Goal: Understand process/instructions: Learn how to perform a task or action

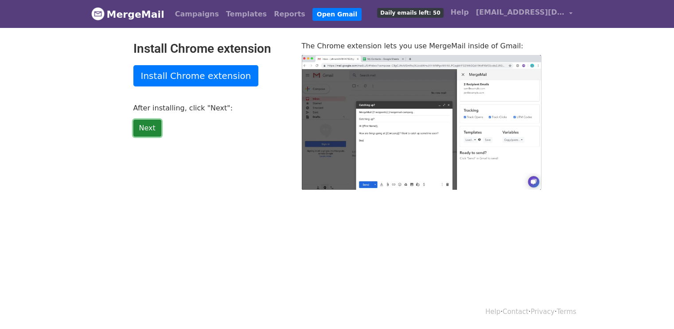
click at [136, 133] on link "Next" at bounding box center [147, 128] width 28 height 17
type input "14.98"
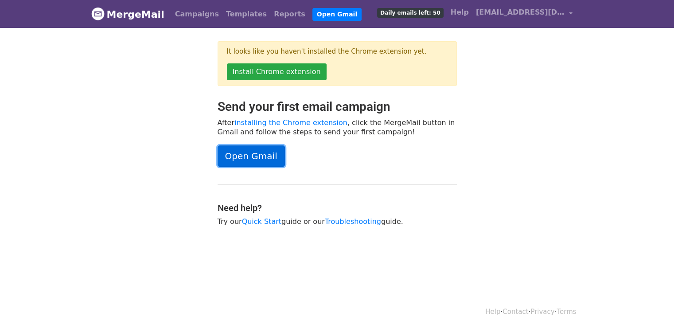
click at [245, 155] on link "Open Gmail" at bounding box center [250, 155] width 67 height 21
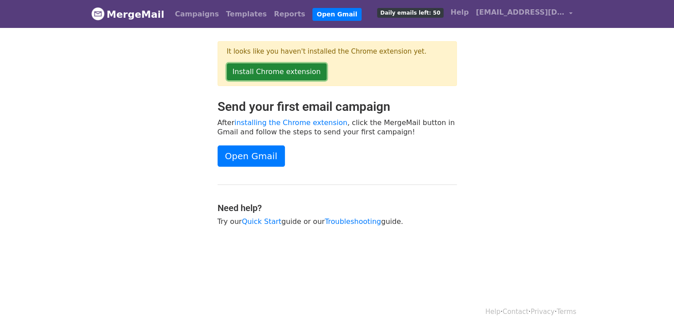
click at [279, 72] on link "Install Chrome extension" at bounding box center [277, 71] width 100 height 17
